Goal: Find specific page/section: Find specific page/section

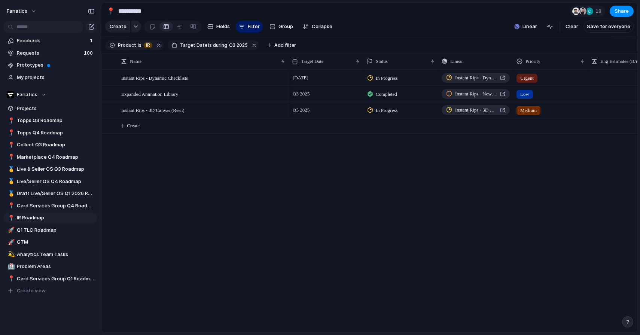
click at [222, 39] on div "Product is IR Target Date is during Q3 2025 Add filter" at bounding box center [202, 45] width 195 height 13
click at [222, 44] on span "during" at bounding box center [219, 45] width 15 height 7
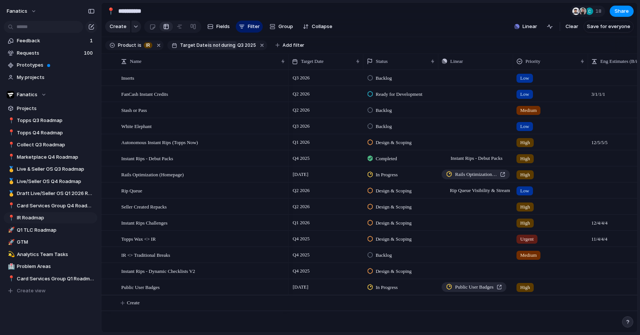
click at [222, 44] on span "during" at bounding box center [227, 45] width 15 height 7
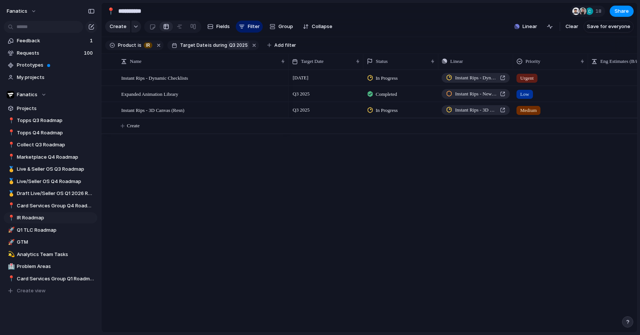
click at [234, 44] on span "Q3 2025" at bounding box center [238, 45] width 19 height 7
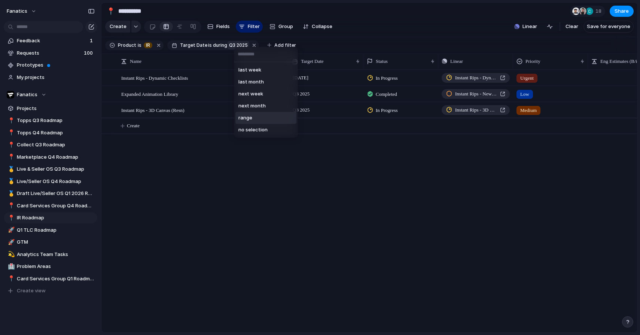
click at [320, 214] on div "last week last month next week next month range no selection" at bounding box center [320, 167] width 640 height 335
